Goal: Transaction & Acquisition: Purchase product/service

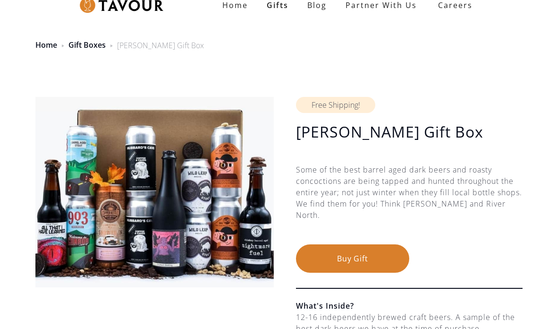
scroll to position [24, 0]
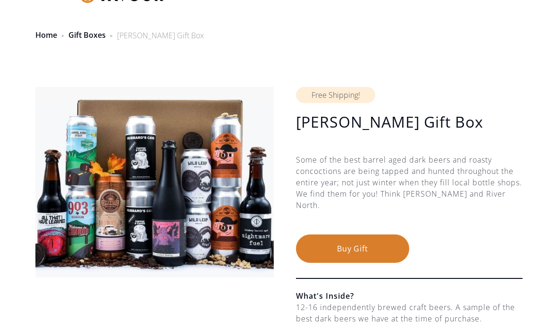
click at [376, 251] on button "Buy Gift" at bounding box center [352, 248] width 113 height 28
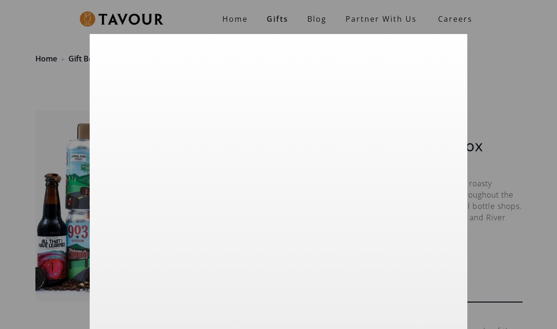
scroll to position [22, 0]
click at [528, 118] on div at bounding box center [278, 164] width 557 height 329
click at [287, 17] on div at bounding box center [278, 164] width 557 height 329
click at [529, 70] on div at bounding box center [278, 164] width 557 height 329
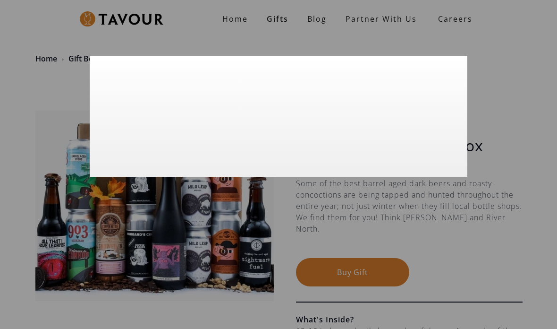
click at [275, 14] on div at bounding box center [278, 164] width 557 height 329
click at [284, 21] on div at bounding box center [278, 164] width 557 height 329
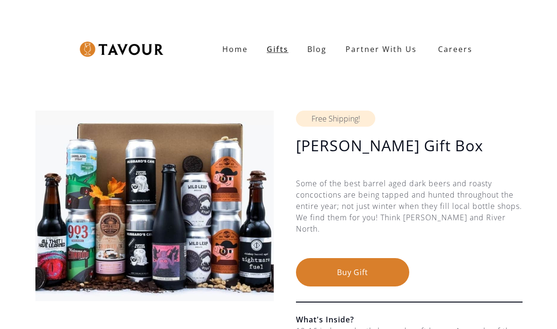
click at [282, 51] on link "Gifts" at bounding box center [277, 49] width 41 height 19
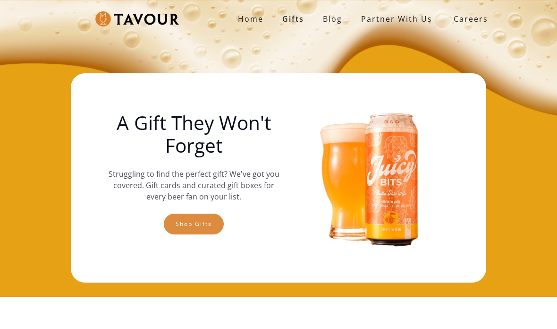
click at [209, 219] on link "Shop gifts" at bounding box center [194, 223] width 60 height 21
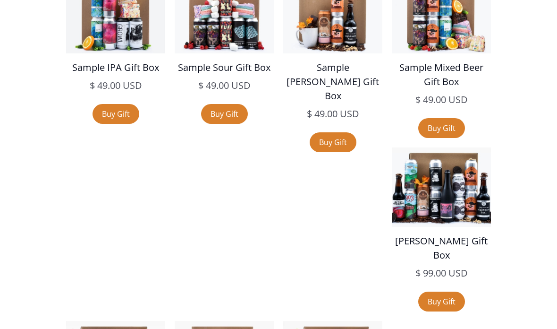
scroll to position [1642, 0]
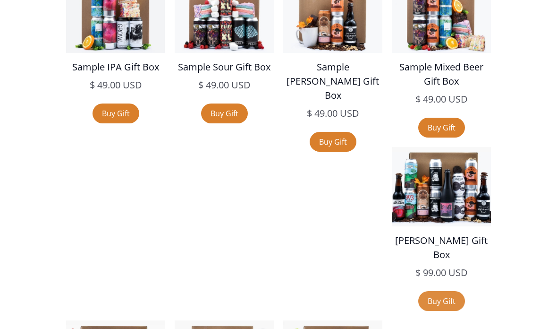
click at [418, 291] on link "Buy Gift" at bounding box center [441, 301] width 47 height 20
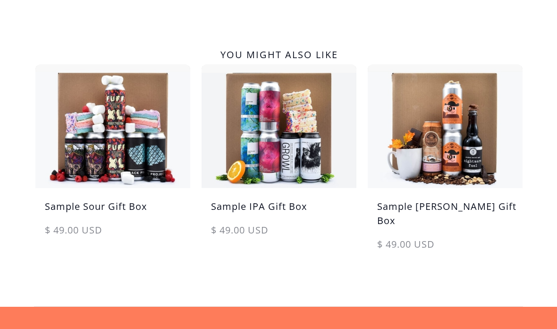
scroll to position [522, 0]
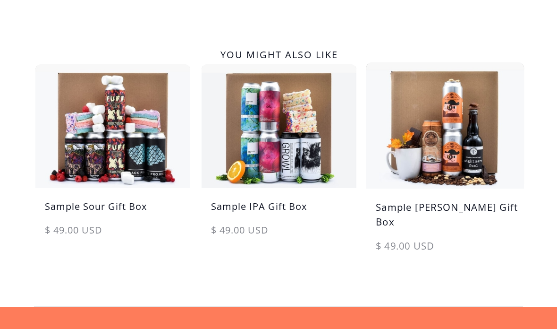
click at [464, 206] on h5 "Sample Stout Gift Box" at bounding box center [445, 219] width 158 height 39
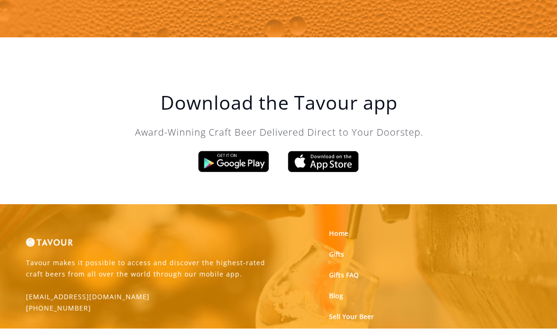
scroll to position [1134, 0]
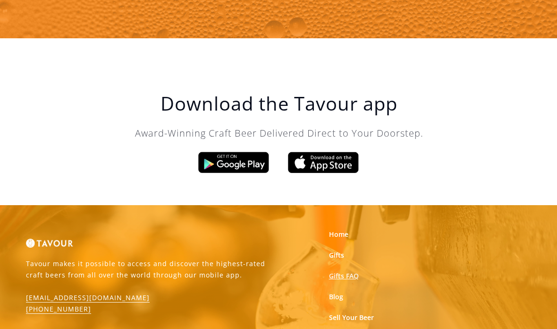
click at [352, 271] on link "Gifts FAQ" at bounding box center [344, 275] width 30 height 9
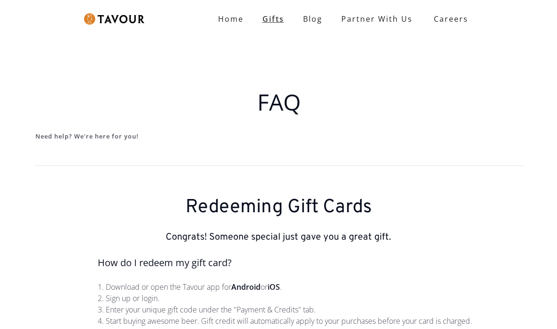
click at [276, 17] on link "Gifts" at bounding box center [273, 18] width 41 height 19
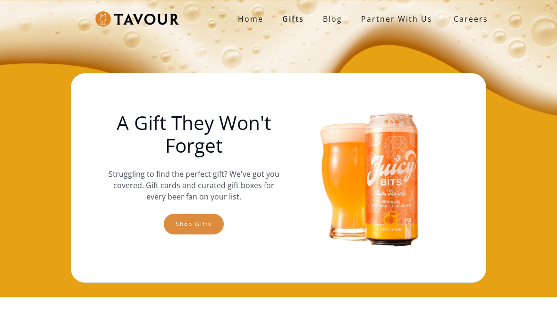
click at [200, 222] on link "Shop gifts" at bounding box center [194, 223] width 60 height 21
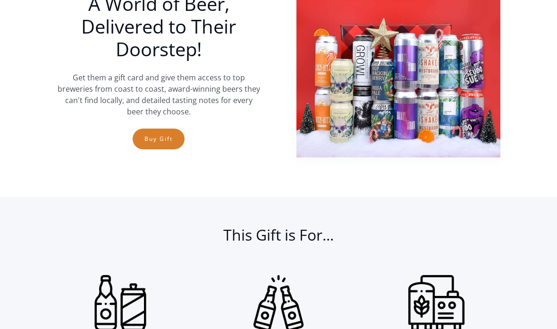
scroll to position [342, 0]
click at [171, 138] on link "Buy Gift" at bounding box center [159, 138] width 52 height 21
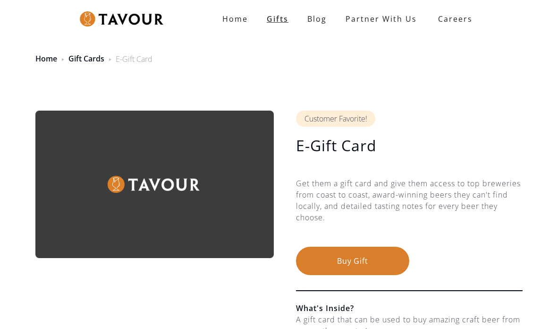
click at [276, 20] on link "Gifts" at bounding box center [277, 18] width 41 height 19
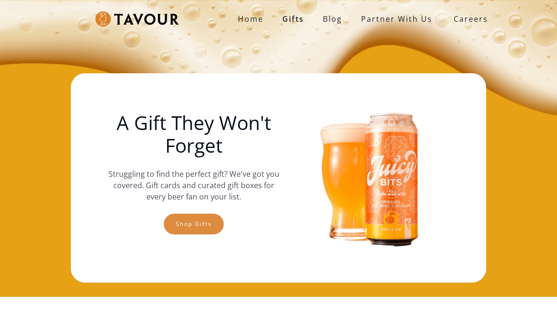
click at [202, 222] on link "Shop gifts" at bounding box center [194, 223] width 60 height 21
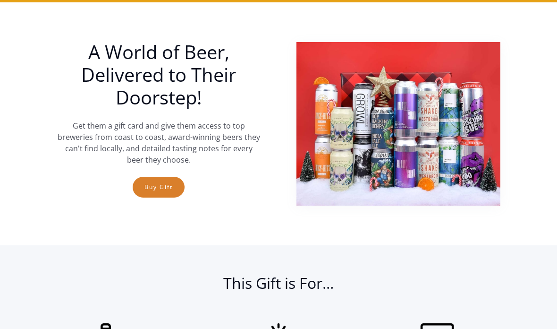
scroll to position [296, 0]
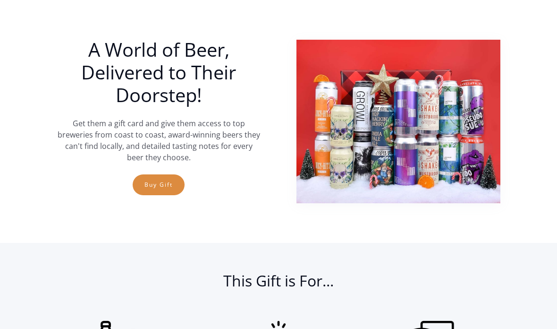
click at [154, 184] on link "Buy Gift" at bounding box center [159, 184] width 52 height 21
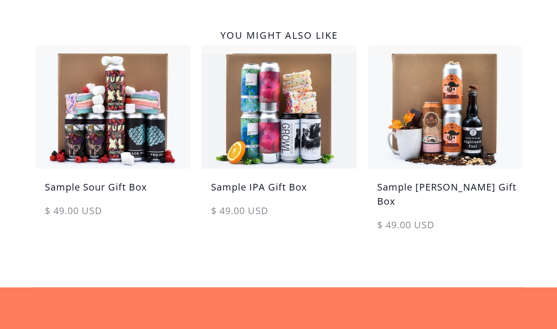
scroll to position [542, 0]
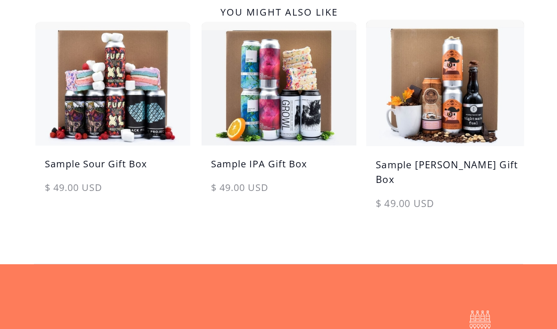
click at [453, 169] on h5 "Sample [PERSON_NAME] Gift Box" at bounding box center [445, 177] width 158 height 39
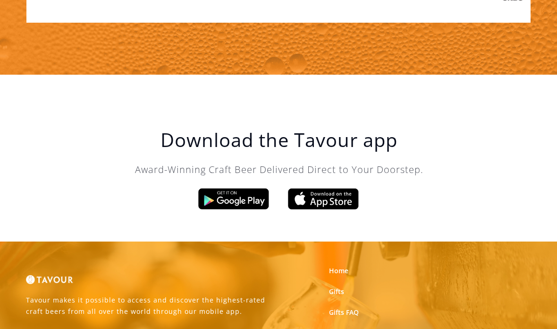
scroll to position [1134, 0]
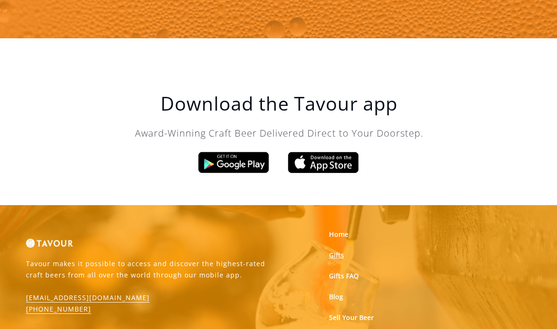
click at [343, 250] on link "Gifts" at bounding box center [336, 254] width 15 height 9
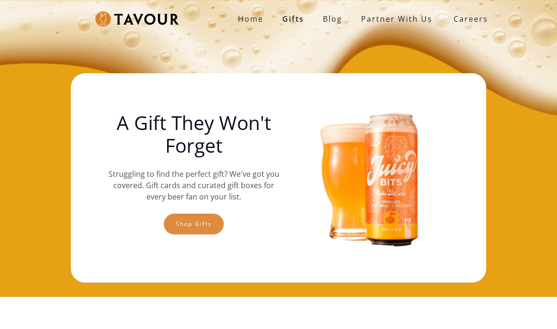
click at [203, 223] on link "Shop gifts" at bounding box center [194, 223] width 60 height 21
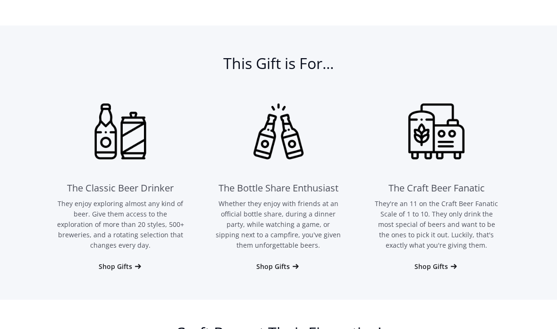
scroll to position [556, 0]
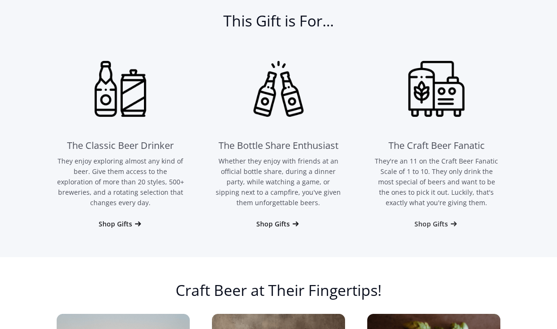
click at [442, 227] on div "Shop Gifts" at bounding box center [431, 223] width 34 height 9
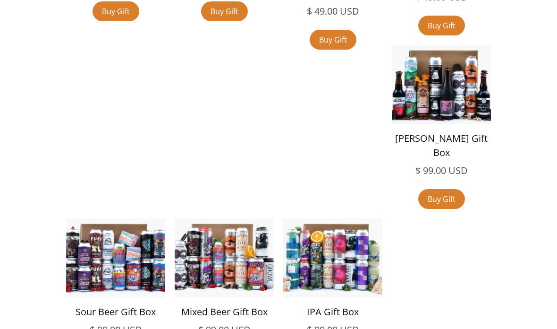
scroll to position [1744, 0]
click at [418, 189] on link "Buy Gift" at bounding box center [441, 199] width 47 height 20
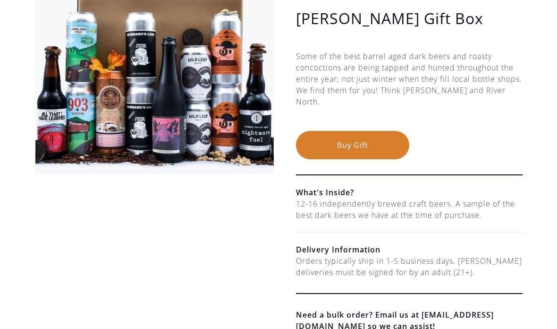
scroll to position [120, 0]
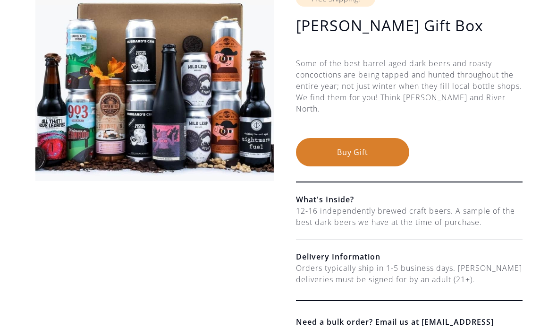
click at [374, 151] on button "Buy Gift" at bounding box center [352, 152] width 113 height 28
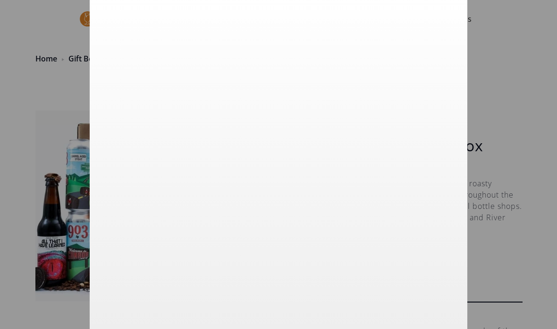
scroll to position [0, 0]
